Goal: Task Accomplishment & Management: Manage account settings

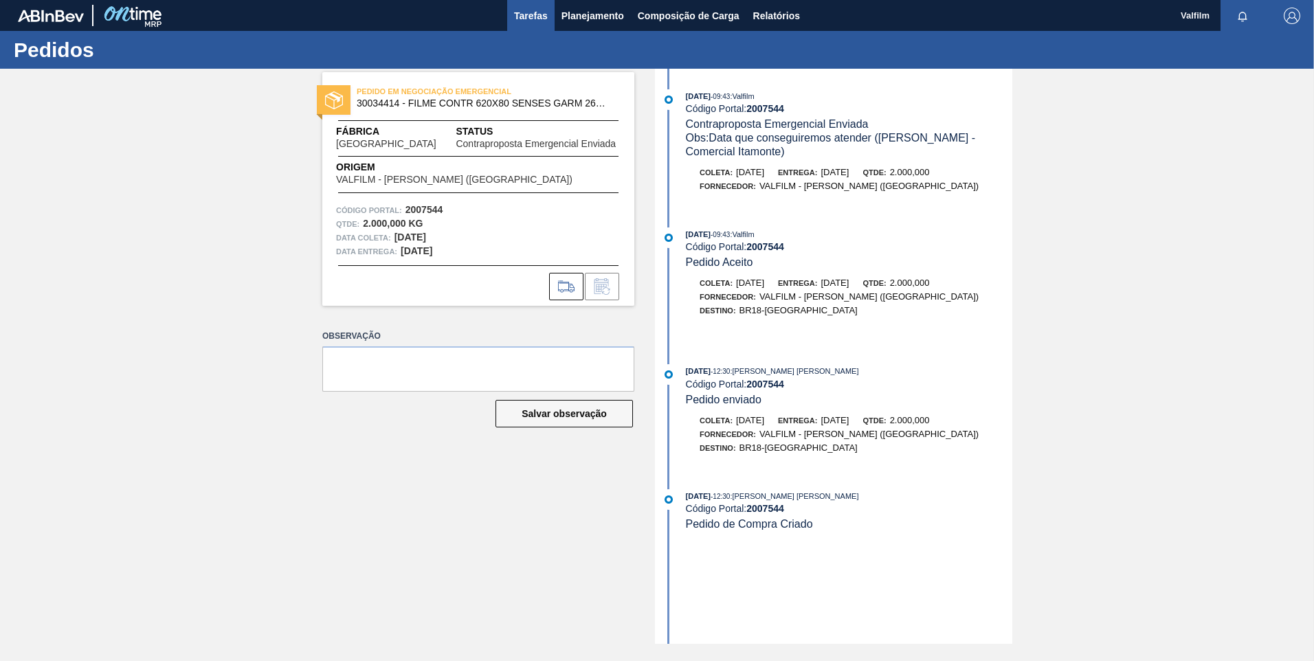
click at [545, 25] on button "Tarefas" at bounding box center [530, 15] width 47 height 31
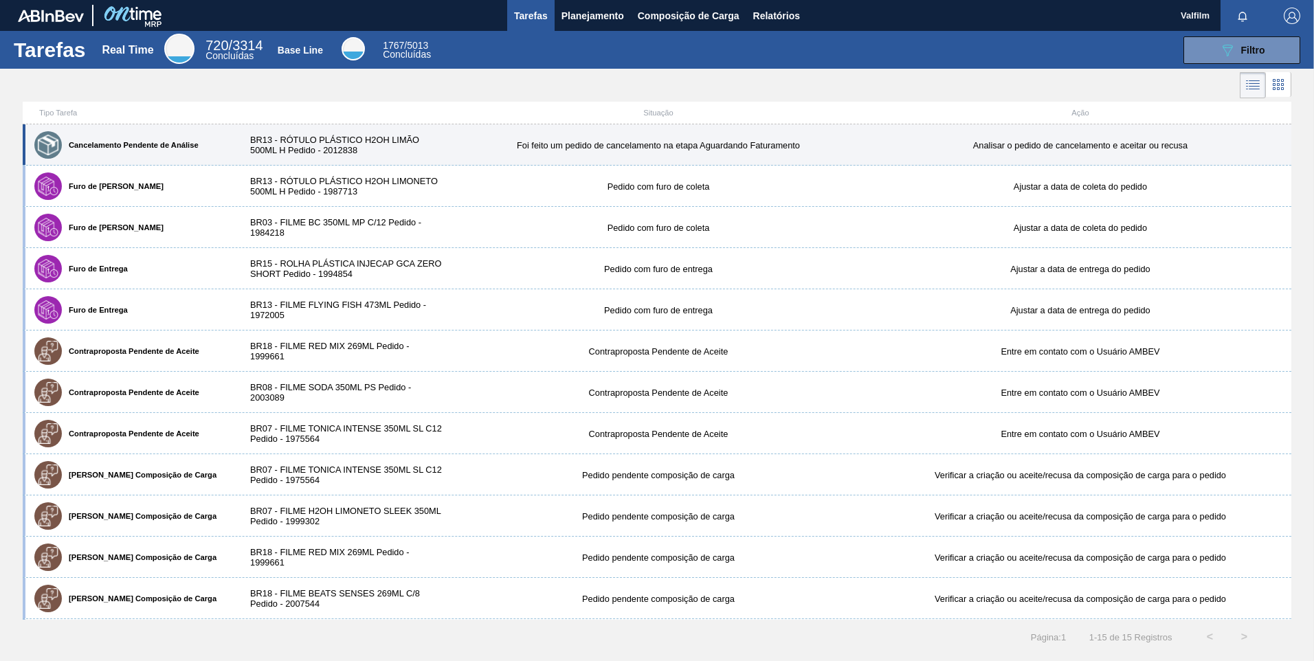
click at [324, 146] on div "BR13 - RÓTULO PLÁSTICO H2OH LIMÃO 500ML H Pedido - 2012838" at bounding box center [341, 145] width 211 height 21
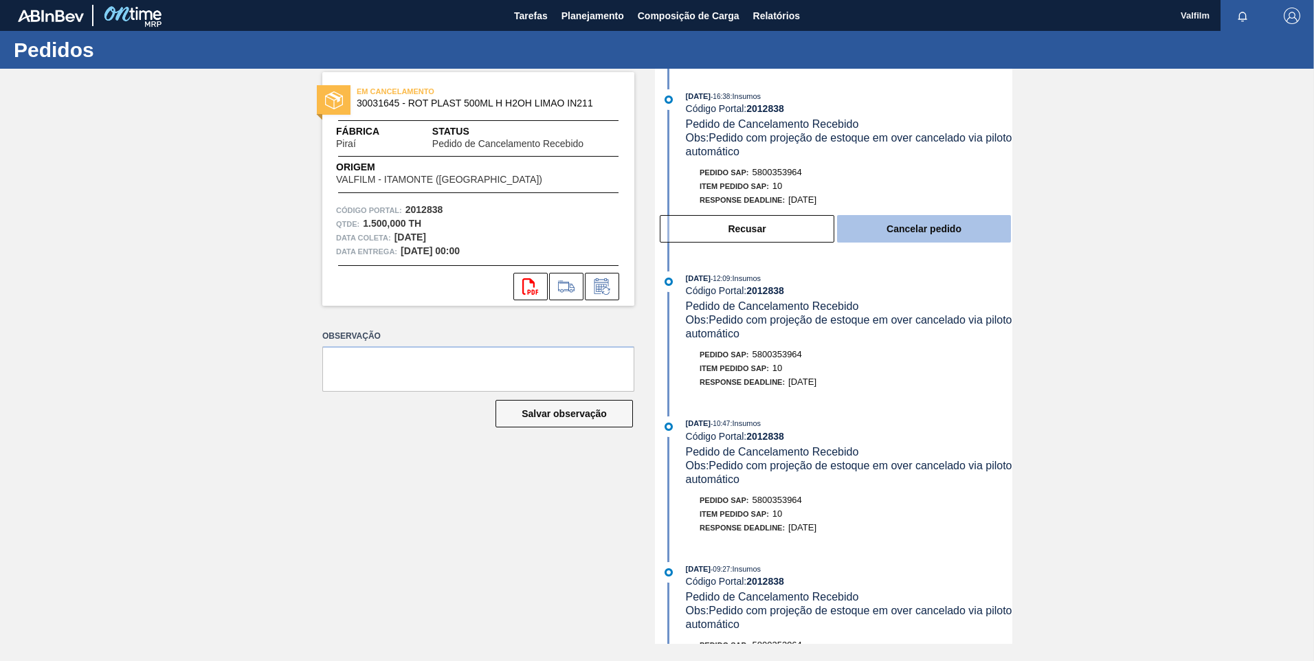
click at [888, 219] on button "Cancelar pedido" at bounding box center [924, 228] width 174 height 27
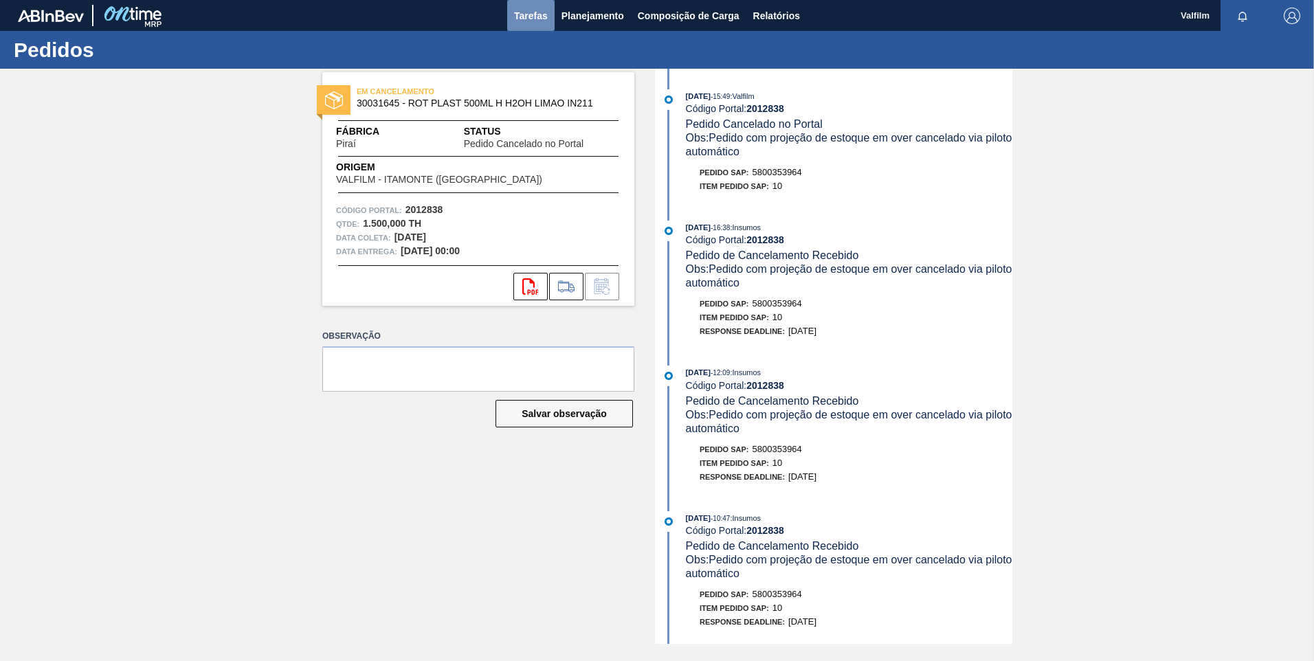
click at [517, 16] on span "Tarefas" at bounding box center [531, 16] width 34 height 16
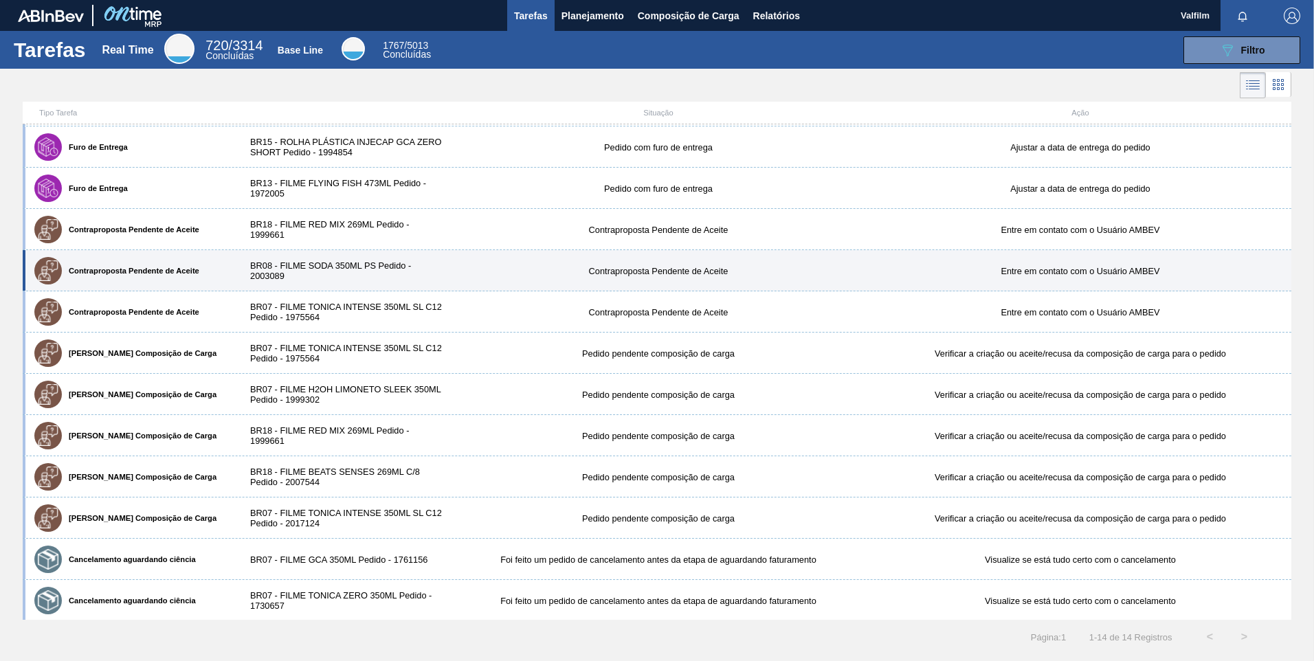
scroll to position [82, 0]
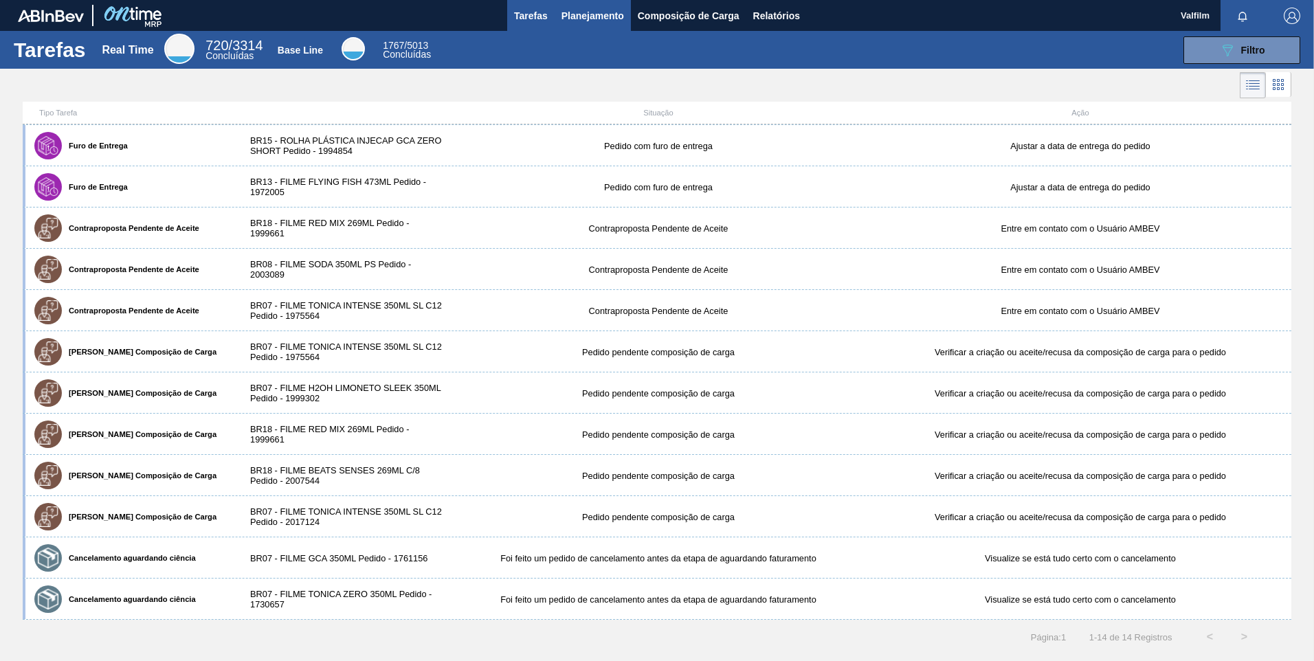
click at [604, 19] on span "Planejamento" at bounding box center [593, 16] width 63 height 16
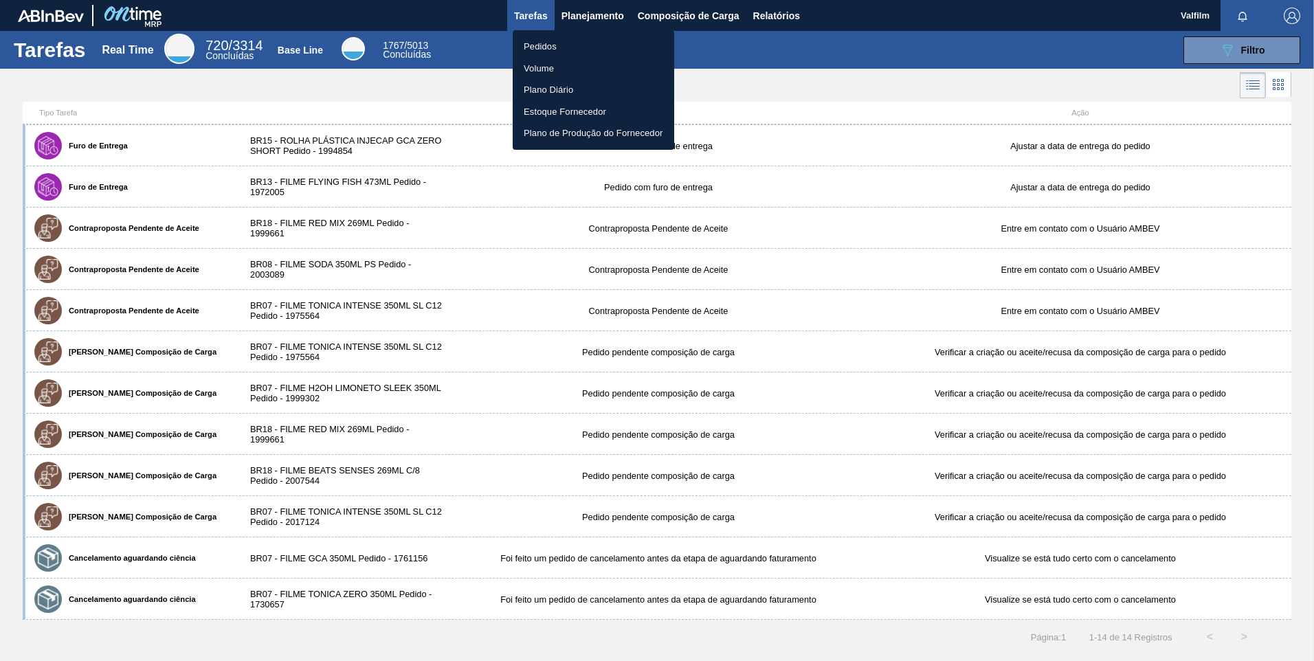
click at [553, 49] on li "Pedidos" at bounding box center [594, 47] width 162 height 22
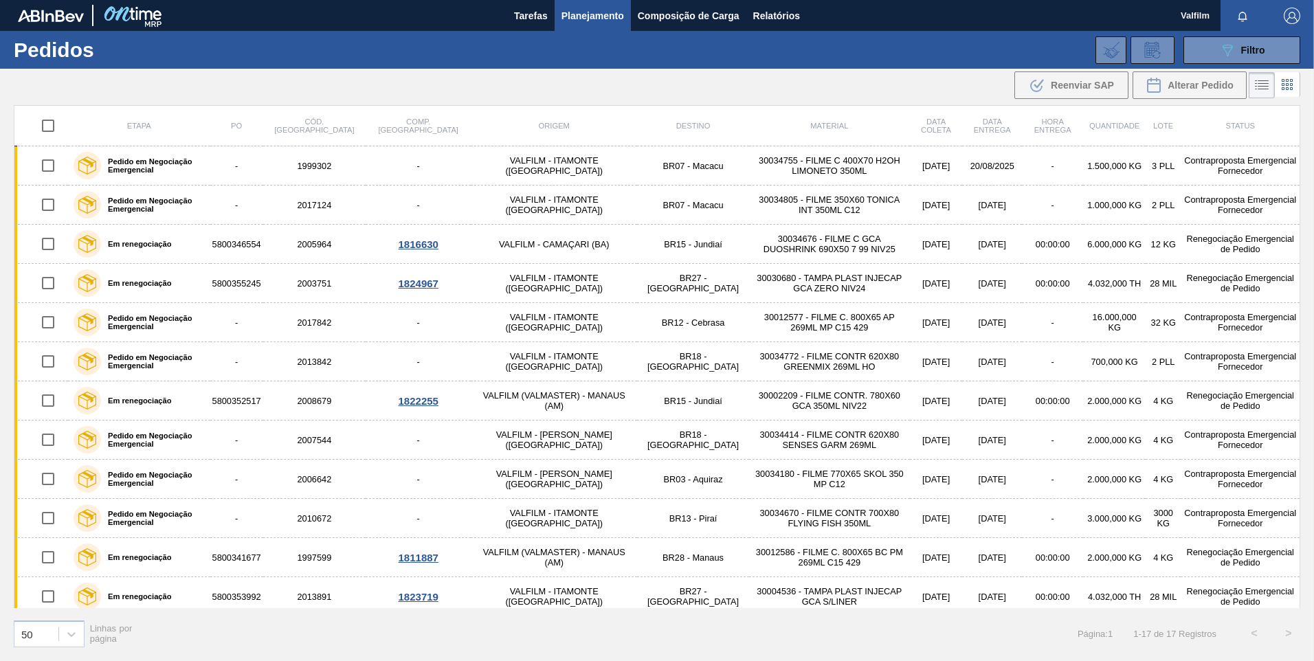
click at [296, 137] on th "Cód. Pedido" at bounding box center [314, 126] width 102 height 41
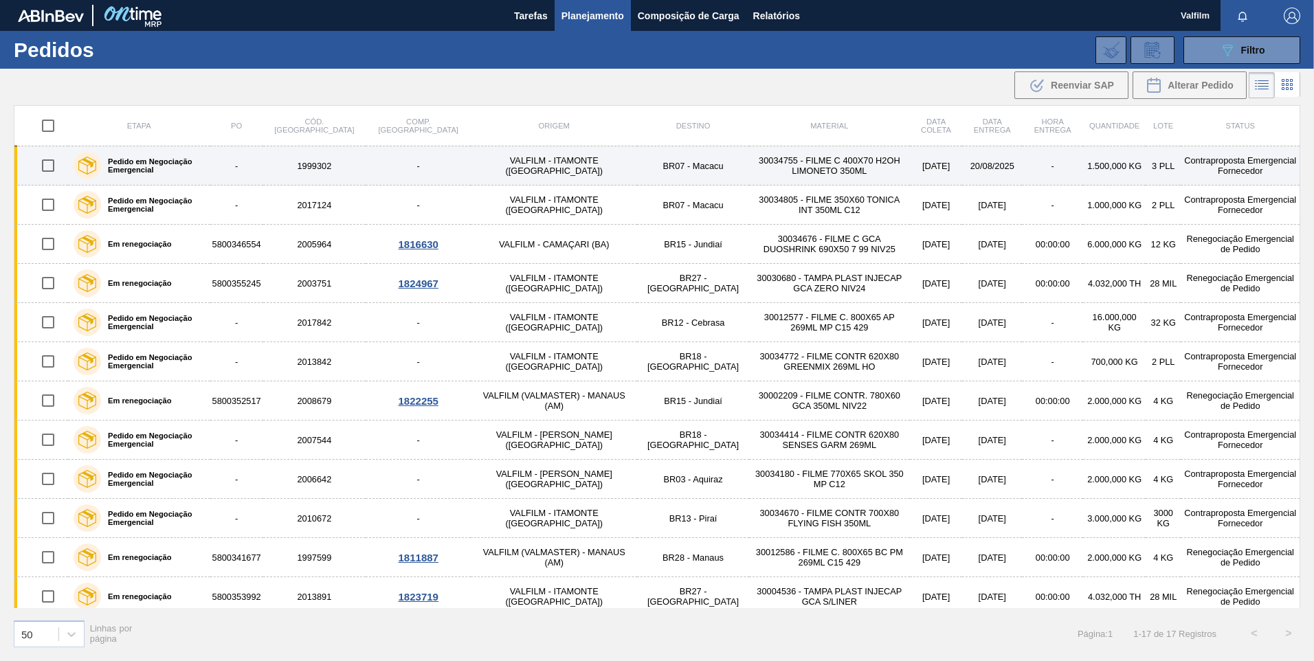
click at [367, 153] on td "-" at bounding box center [418, 165] width 105 height 39
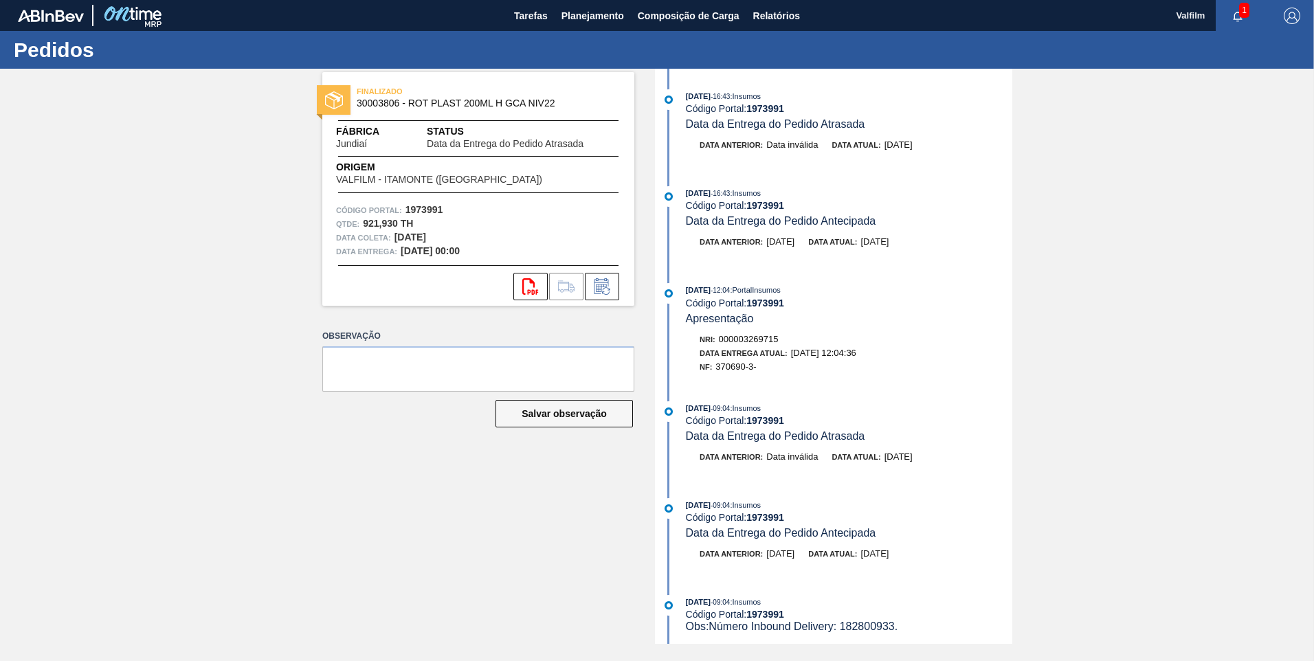
click at [391, 102] on span "30003806 - ROT PLAST 200ML H GCA NIV22" at bounding box center [482, 103] width 250 height 10
